Goal: Navigation & Orientation: Understand site structure

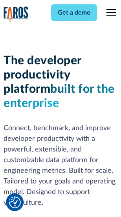
scroll to position [119, 0]
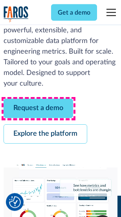
click at [39, 109] on link "Request a demo" at bounding box center [39, 108] width 70 height 19
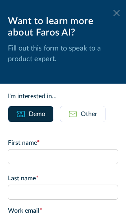
click at [113, 13] on icon at bounding box center [116, 13] width 6 height 6
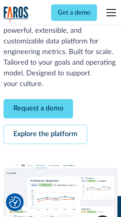
scroll to position [144, 0]
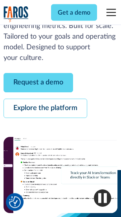
click at [45, 109] on link "Explore the platform" at bounding box center [46, 108] width 84 height 19
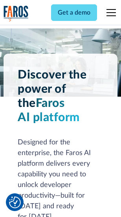
scroll to position [6001, 0]
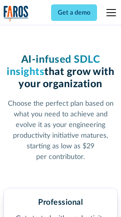
scroll to position [1251, 0]
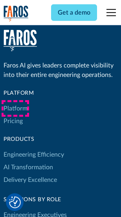
click at [15, 108] on link "Platform" at bounding box center [16, 108] width 24 height 13
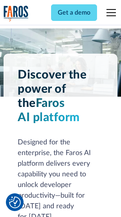
scroll to position [6254, 0]
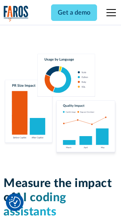
scroll to position [4919, 0]
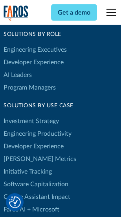
click at [24, 152] on link "[PERSON_NAME] Metrics" at bounding box center [40, 158] width 73 height 13
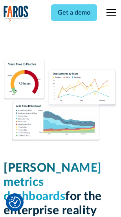
scroll to position [3489, 0]
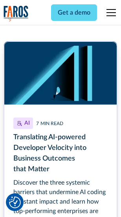
scroll to position [3574, 0]
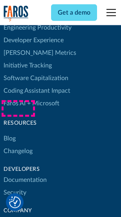
click at [18, 144] on link "Changelog" at bounding box center [18, 150] width 29 height 13
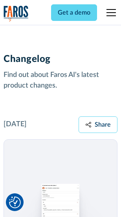
scroll to position [9658, 0]
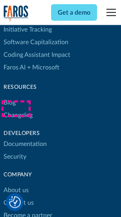
click at [16, 184] on link "About us" at bounding box center [16, 190] width 25 height 13
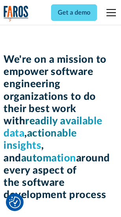
scroll to position [2726, 0]
